Goal: Task Accomplishment & Management: Use online tool/utility

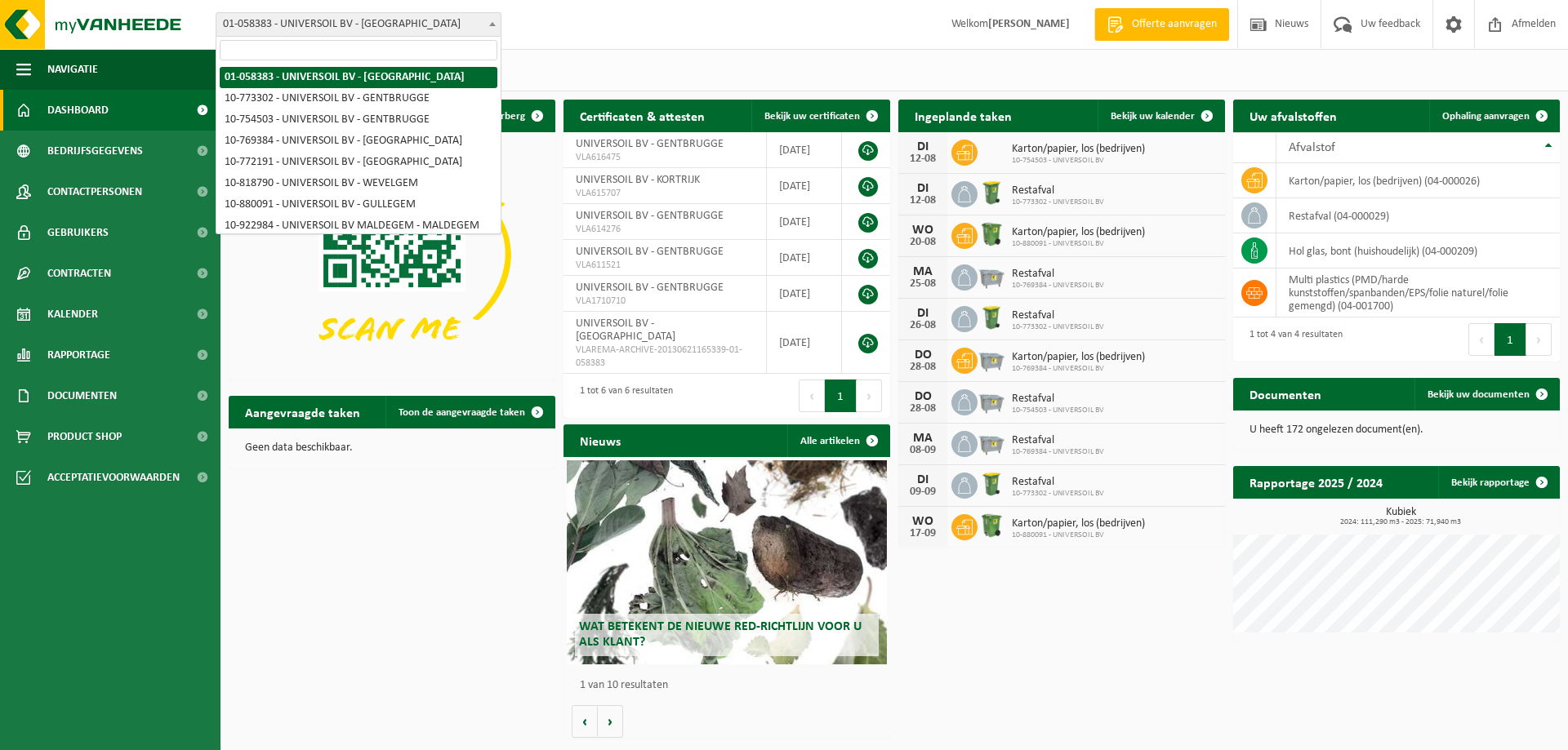
click at [495, 21] on span at bounding box center [493, 23] width 17 height 21
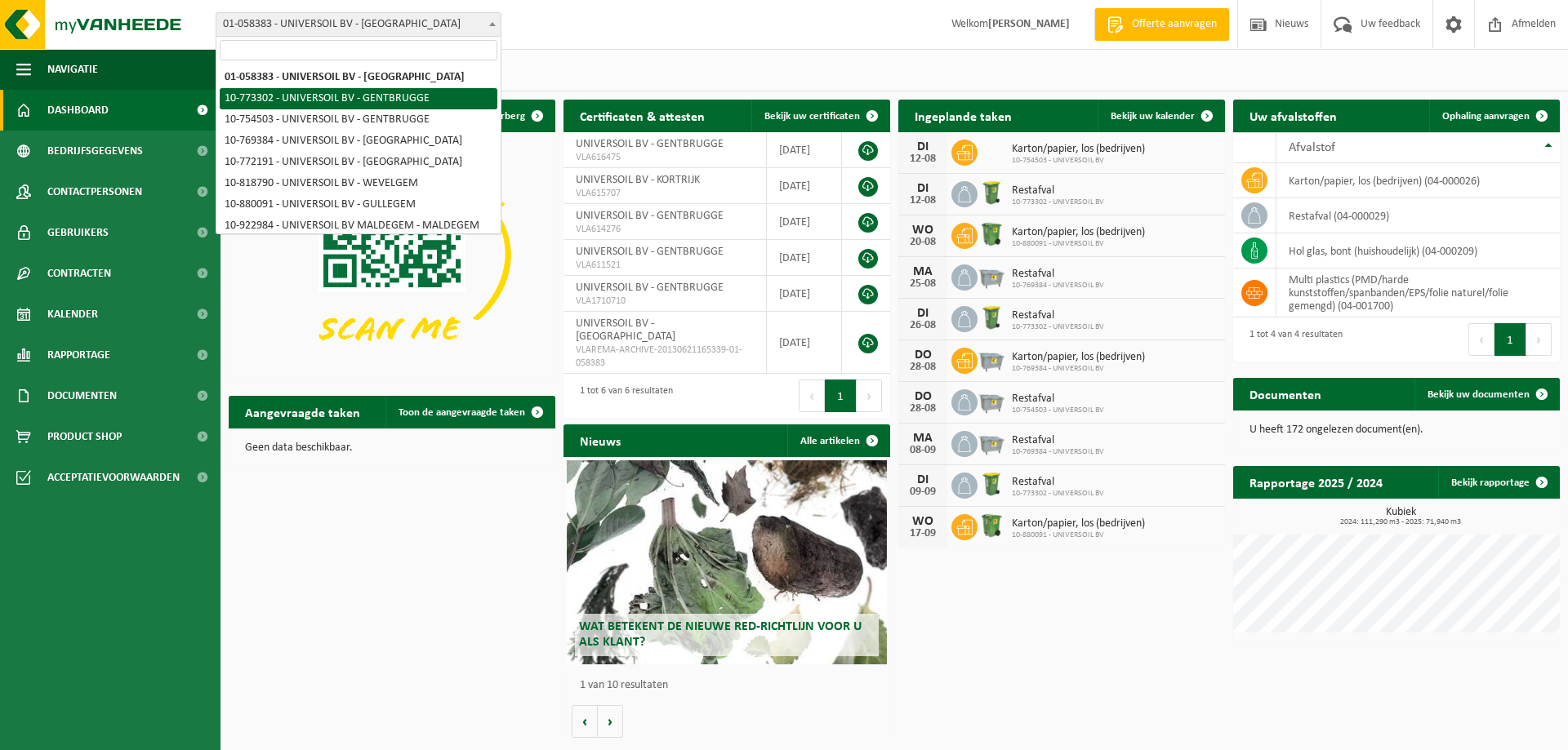
select select "19935"
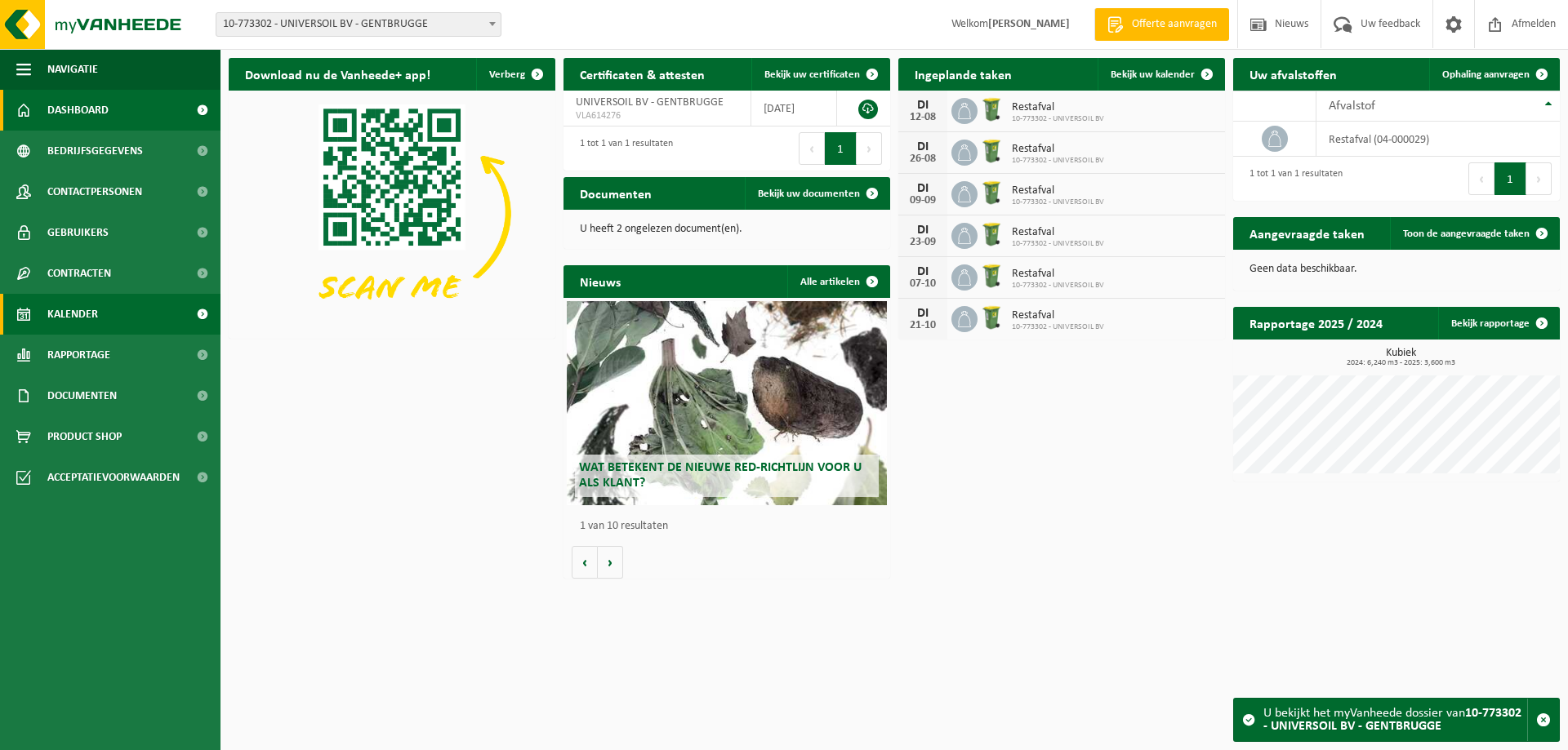
click at [110, 318] on link "Kalender" at bounding box center [110, 314] width 221 height 41
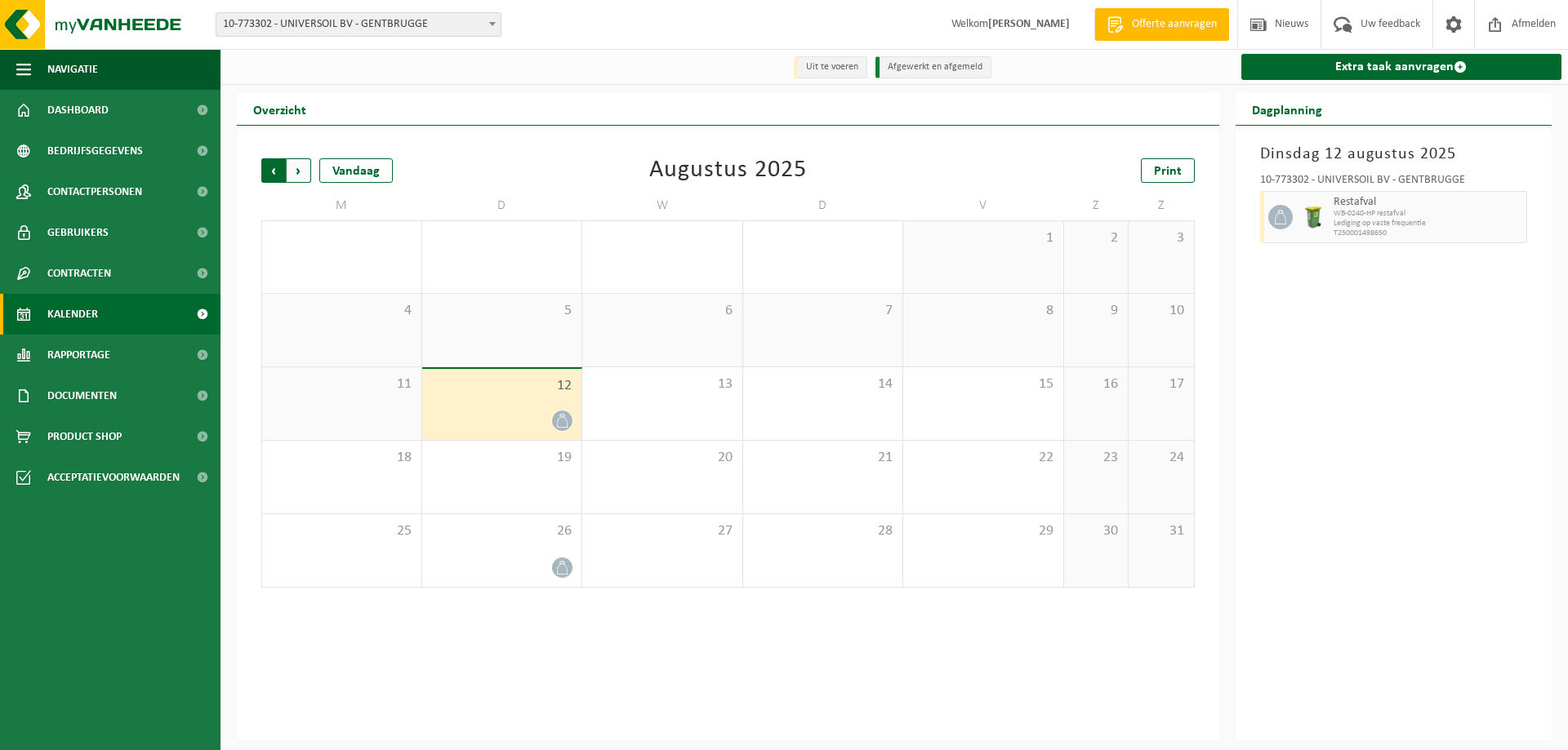
click at [301, 174] on span "Volgende" at bounding box center [298, 170] width 24 height 24
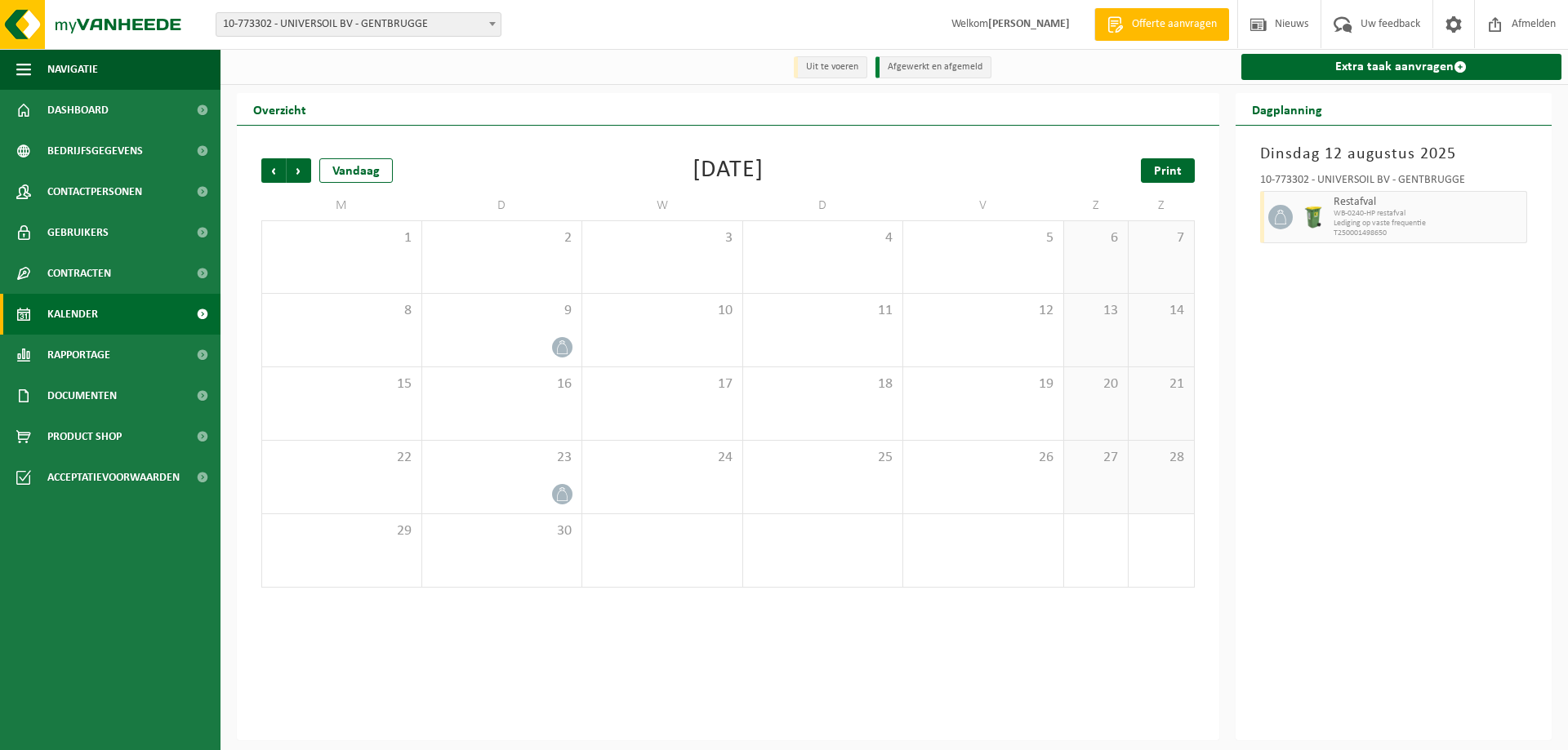
click at [1183, 169] on link "Print" at bounding box center [1168, 170] width 54 height 24
click at [305, 174] on span "Volgende" at bounding box center [298, 170] width 24 height 24
click at [1187, 175] on link "Print" at bounding box center [1168, 170] width 54 height 24
click at [301, 175] on span "Volgende" at bounding box center [298, 170] width 24 height 24
click at [490, 27] on span at bounding box center [493, 23] width 17 height 21
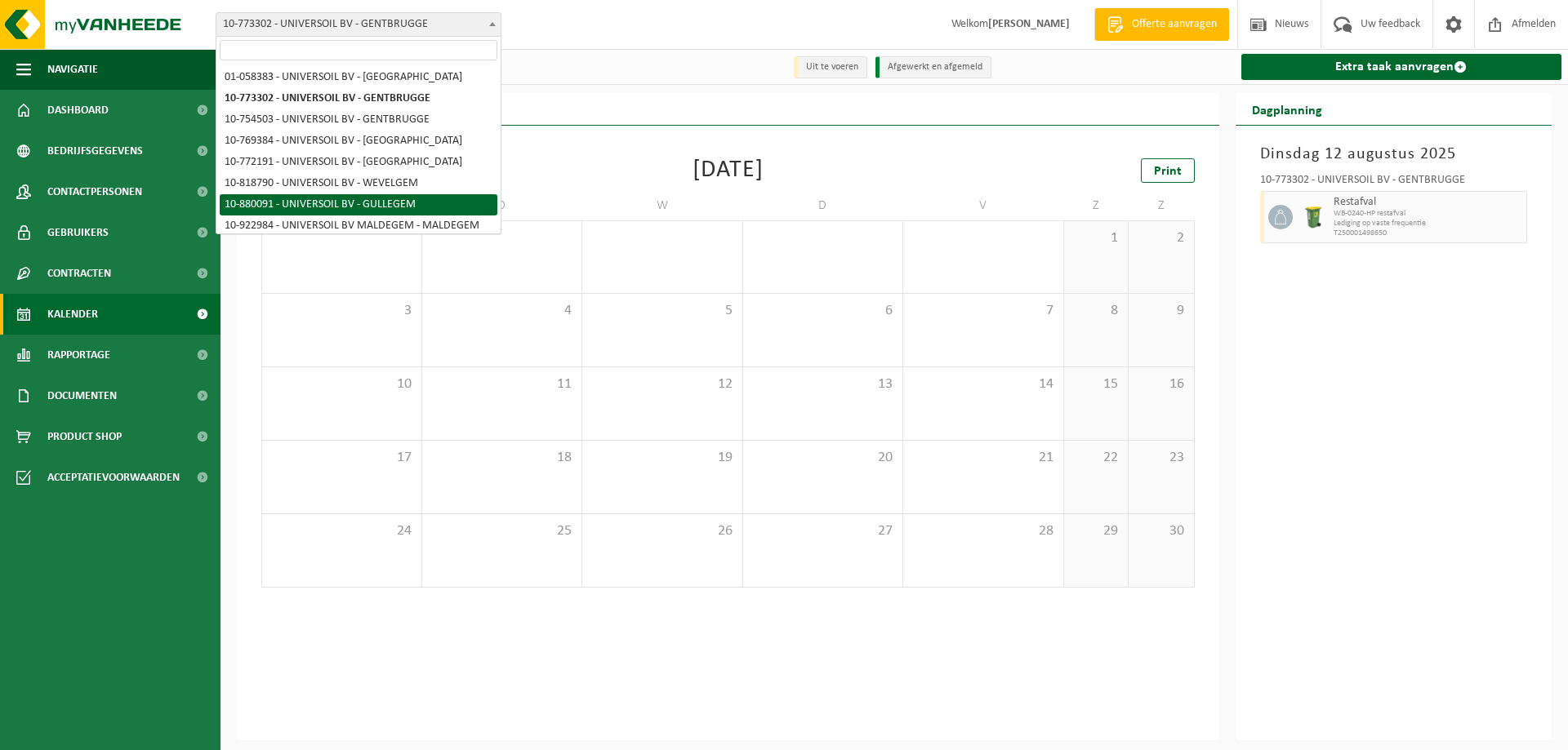
select select "109194"
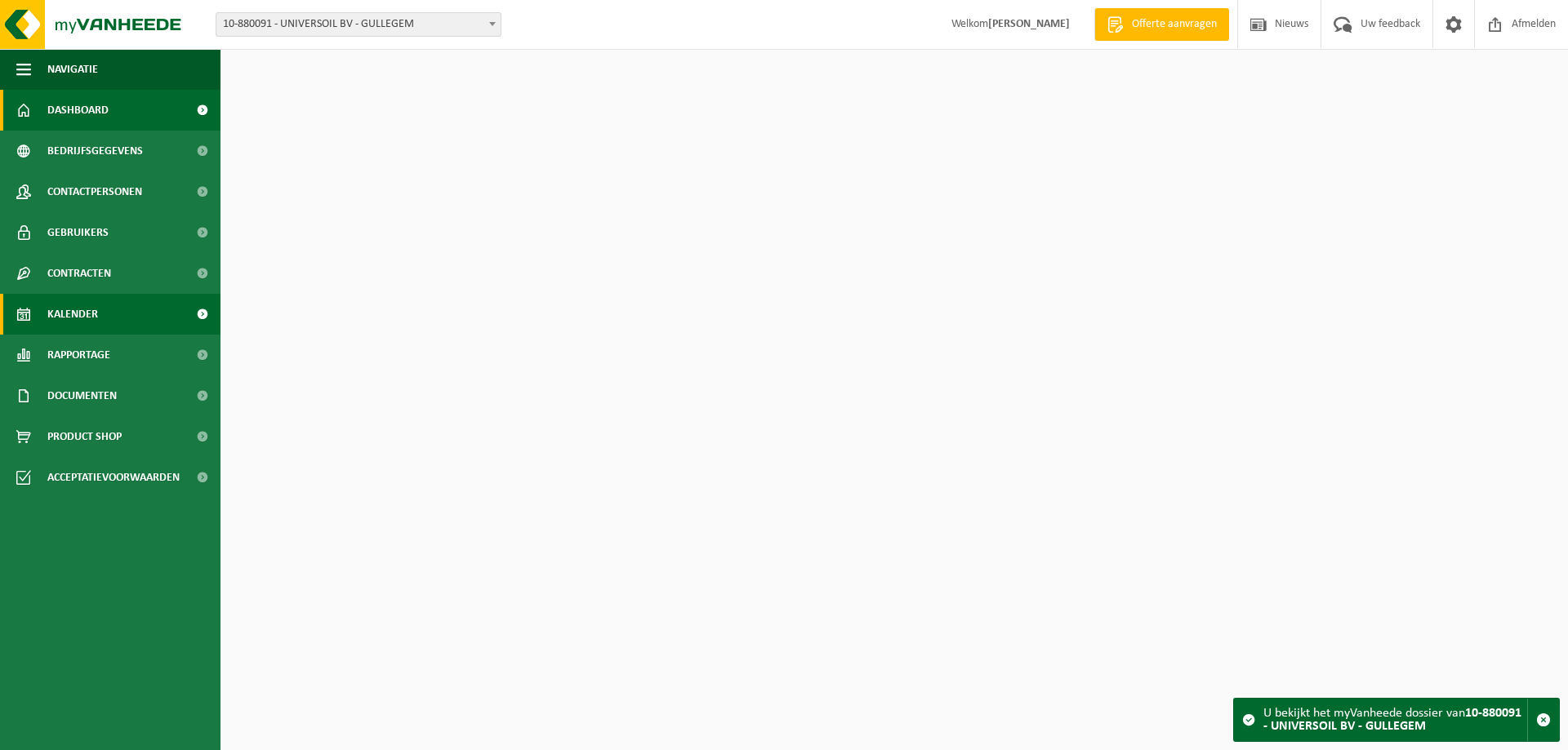
click at [117, 322] on link "Kalender" at bounding box center [110, 314] width 221 height 41
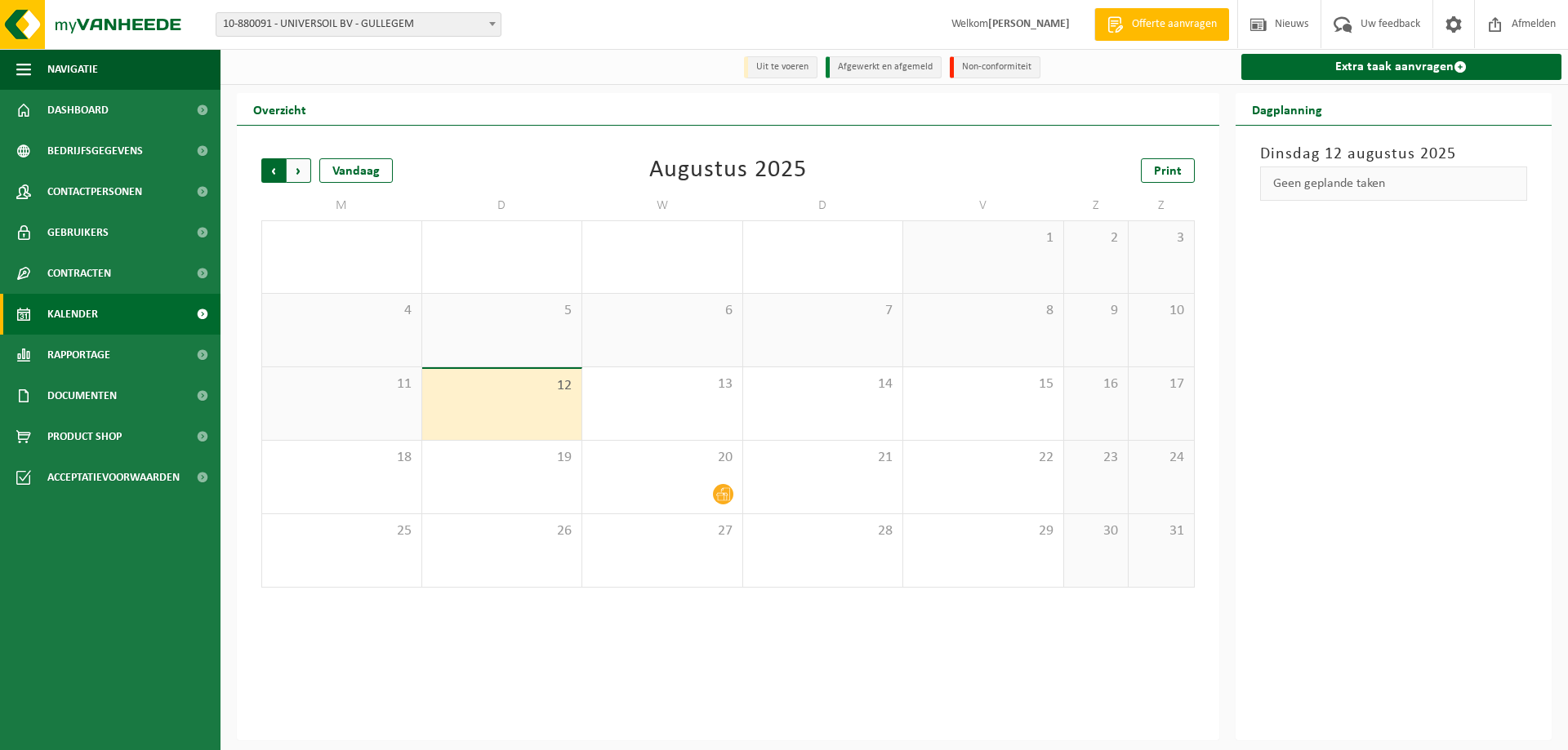
click at [300, 170] on span "Volgende" at bounding box center [298, 170] width 24 height 24
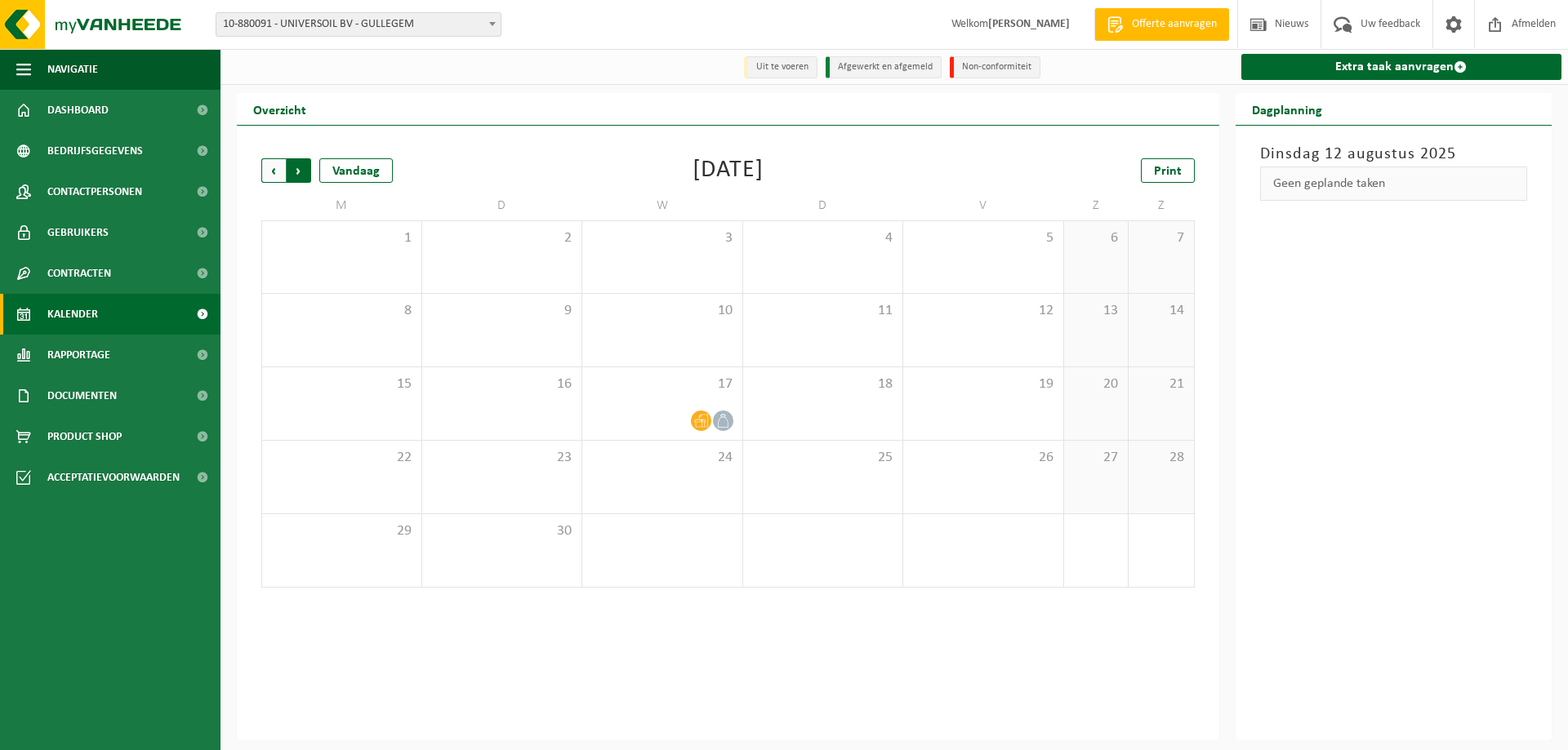
click at [278, 175] on span "Vorige" at bounding box center [273, 170] width 24 height 24
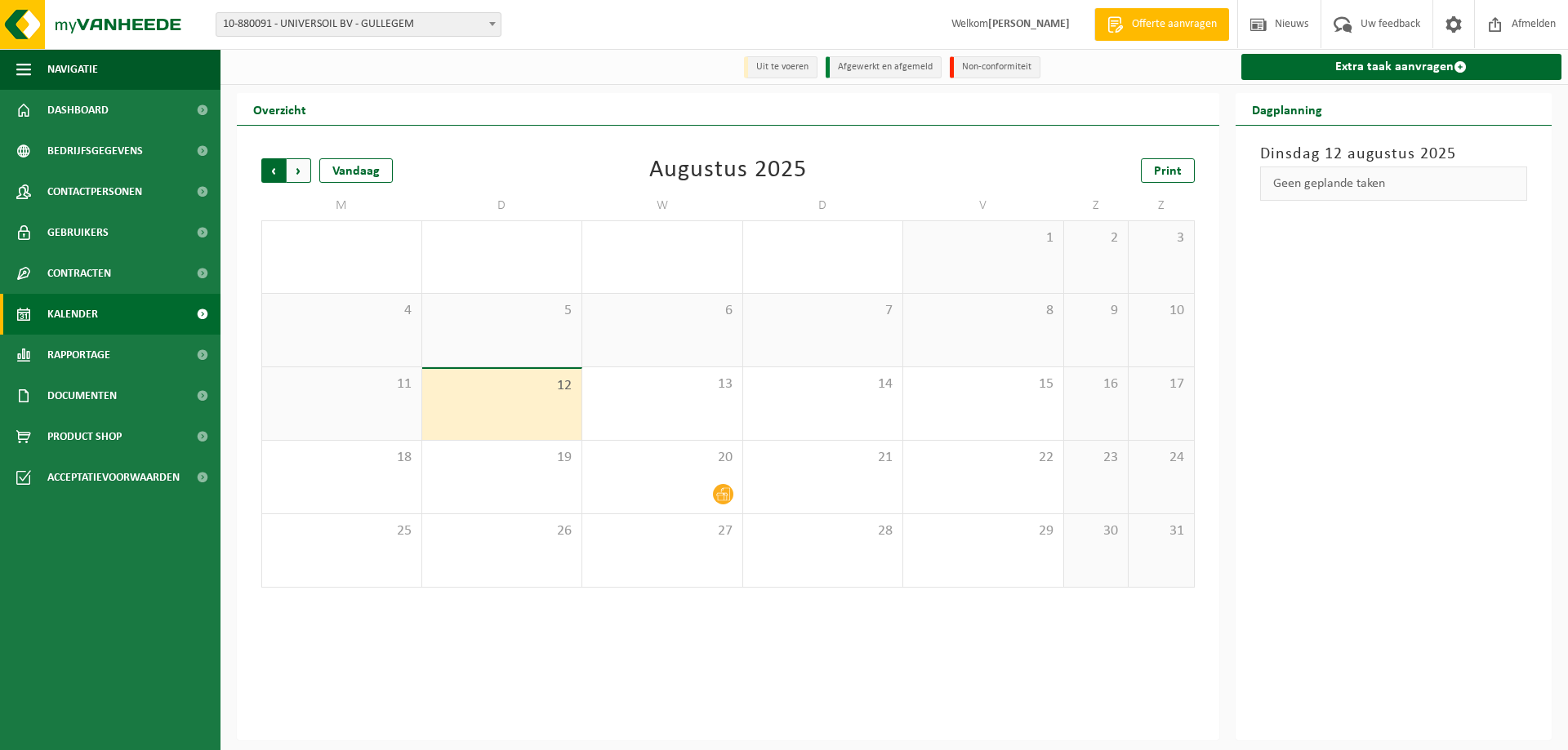
click at [302, 174] on span "Volgende" at bounding box center [298, 170] width 24 height 24
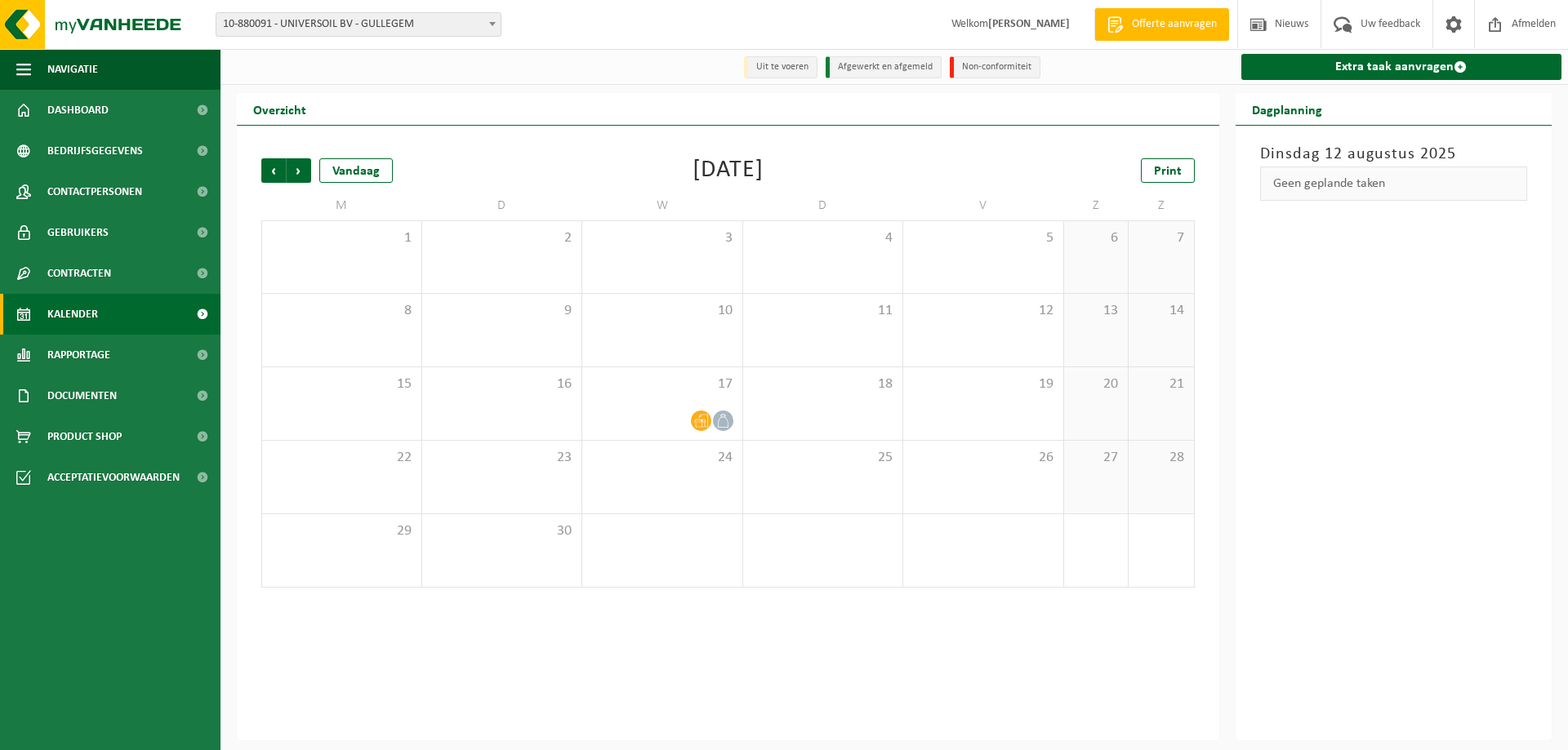
click at [302, 172] on span "Volgende" at bounding box center [298, 170] width 24 height 24
click at [1162, 174] on span "Print" at bounding box center [1167, 171] width 28 height 13
click at [300, 168] on span "Volgende" at bounding box center [298, 170] width 24 height 24
